Goal: Find specific page/section: Find specific page/section

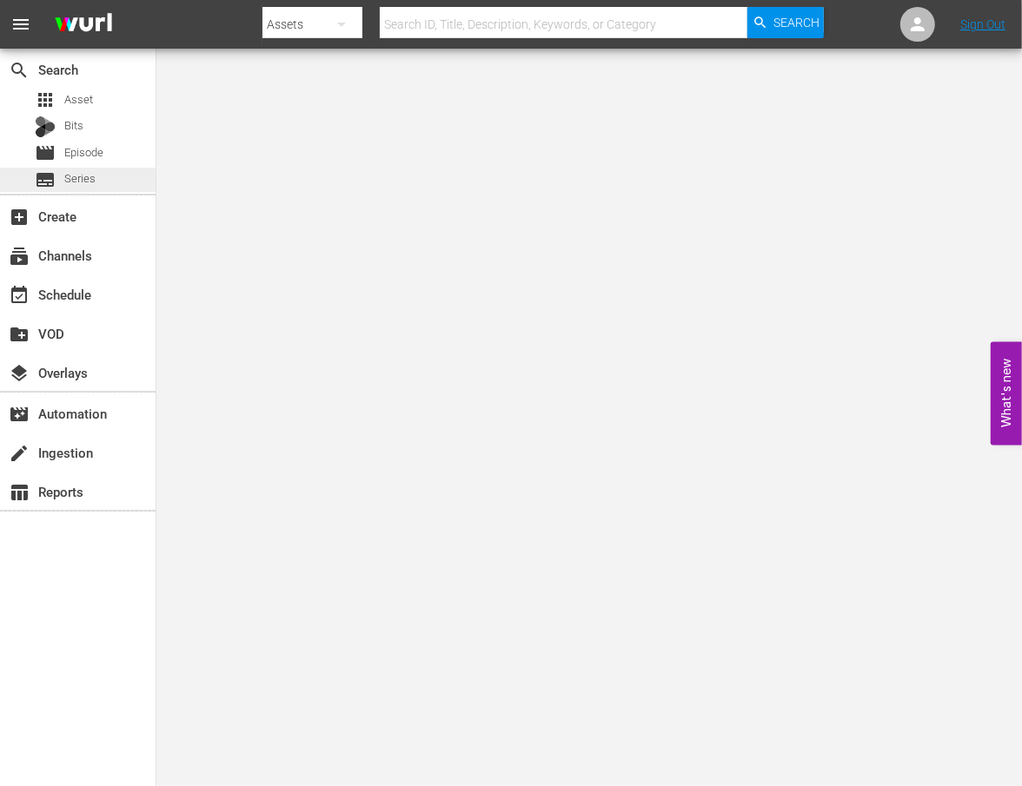
click at [89, 186] on span "Series" at bounding box center [79, 178] width 31 height 17
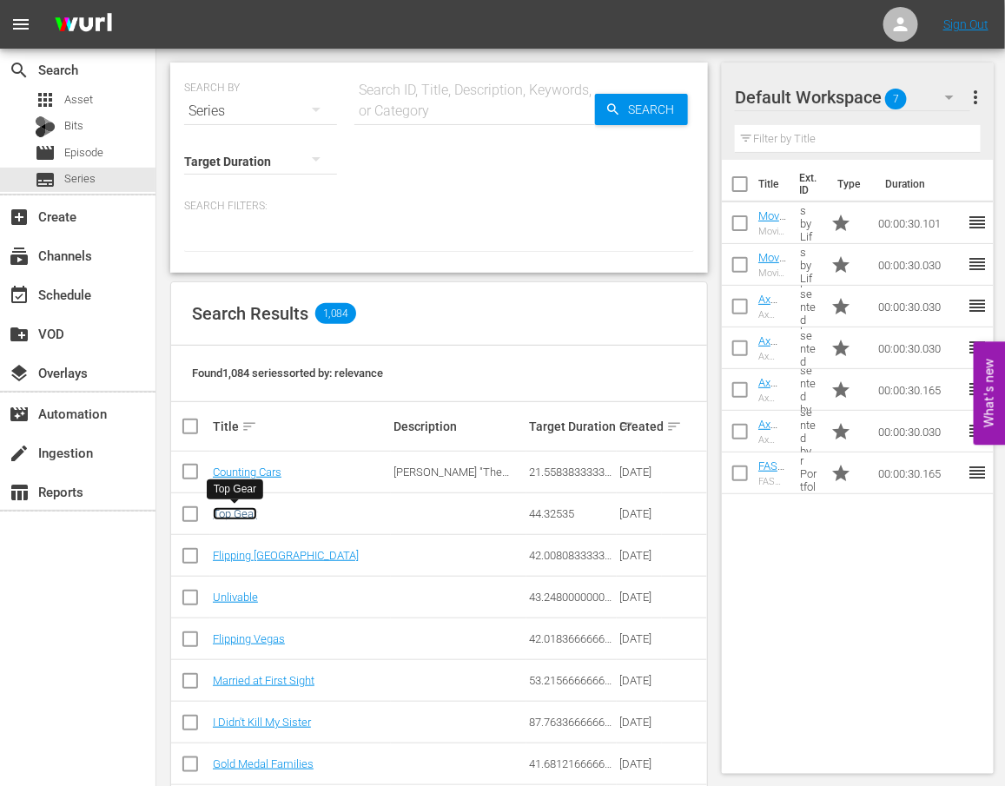
click at [246, 511] on link "Top Gear" at bounding box center [235, 513] width 44 height 13
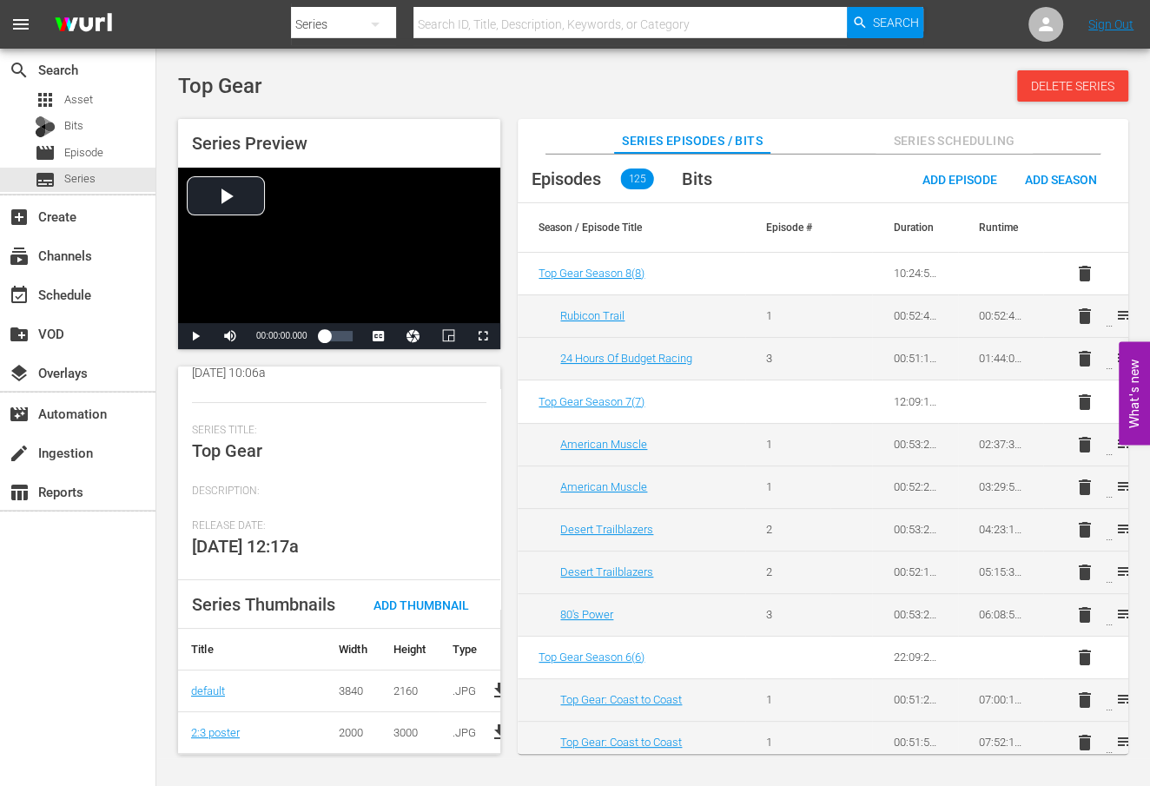
scroll to position [183, 0]
